Goal: Task Accomplishment & Management: Complete application form

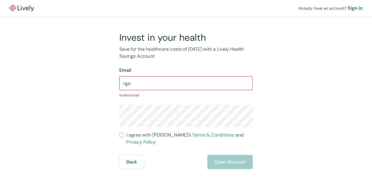
click at [93, 91] on div "Invest in your health Save for the healthcare costs of [DATE] with a Lively Hea…" at bounding box center [182, 100] width 280 height 137
click at [152, 88] on input "rga" at bounding box center [185, 83] width 133 height 12
type input "[EMAIL_ADDRESS][DOMAIN_NAME]"
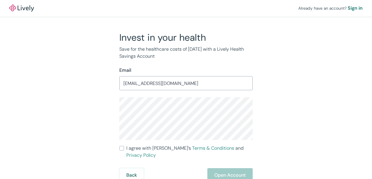
click at [124, 149] on label "I agree with Lively’s Terms & Conditions and Privacy Policy" at bounding box center [185, 151] width 133 height 14
click at [124, 149] on input "I agree with Lively’s Terms & Conditions and Privacy Policy" at bounding box center [121, 148] width 5 height 5
checkbox input "true"
click at [240, 169] on button "Open Account" at bounding box center [229, 175] width 45 height 14
